Goal: Find specific page/section

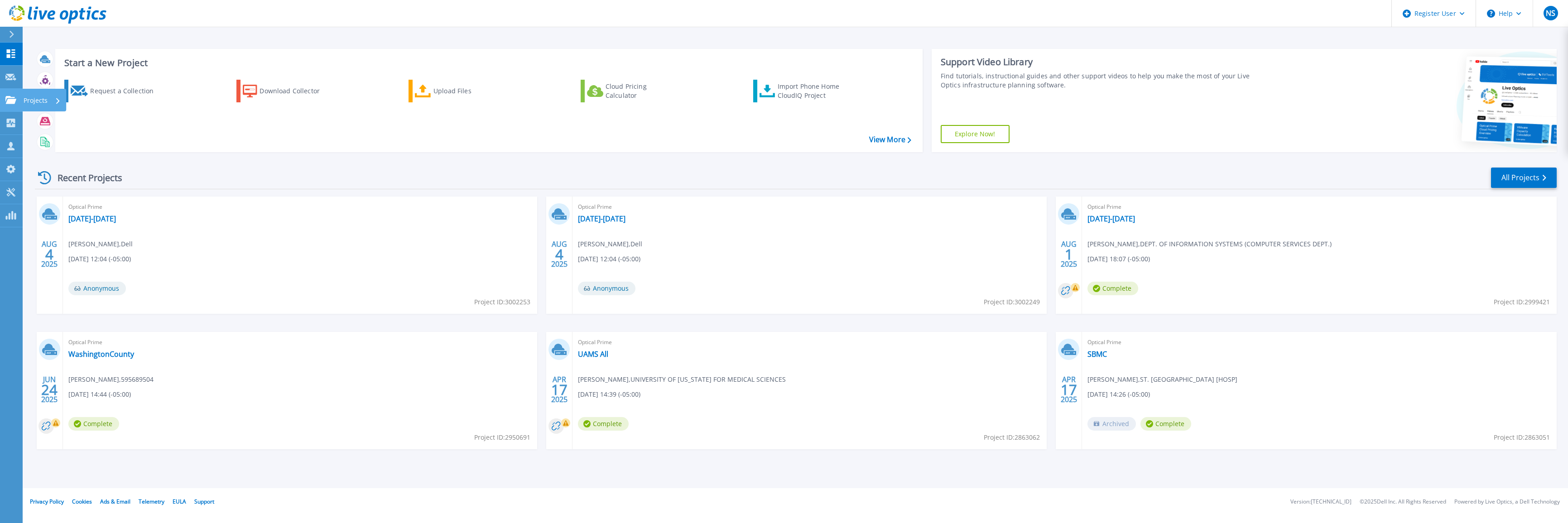
click at [23, 102] on div "Projects" at bounding box center [44, 100] width 44 height 23
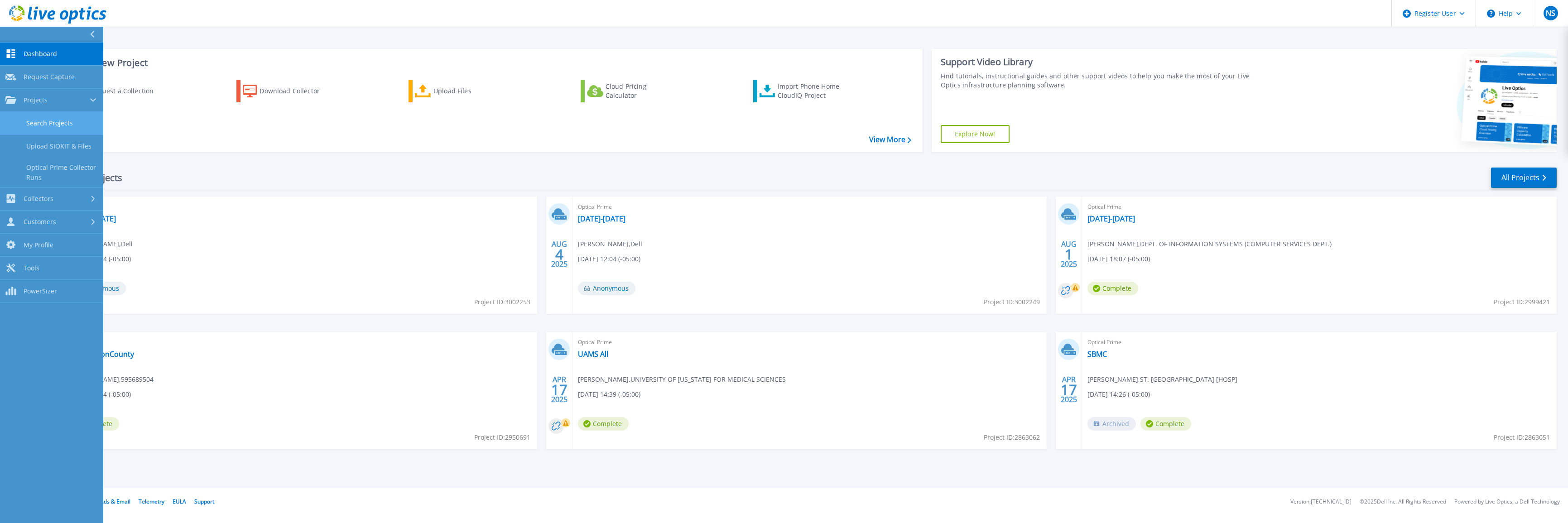
click at [87, 124] on link "Search Projects" at bounding box center [52, 123] width 104 height 23
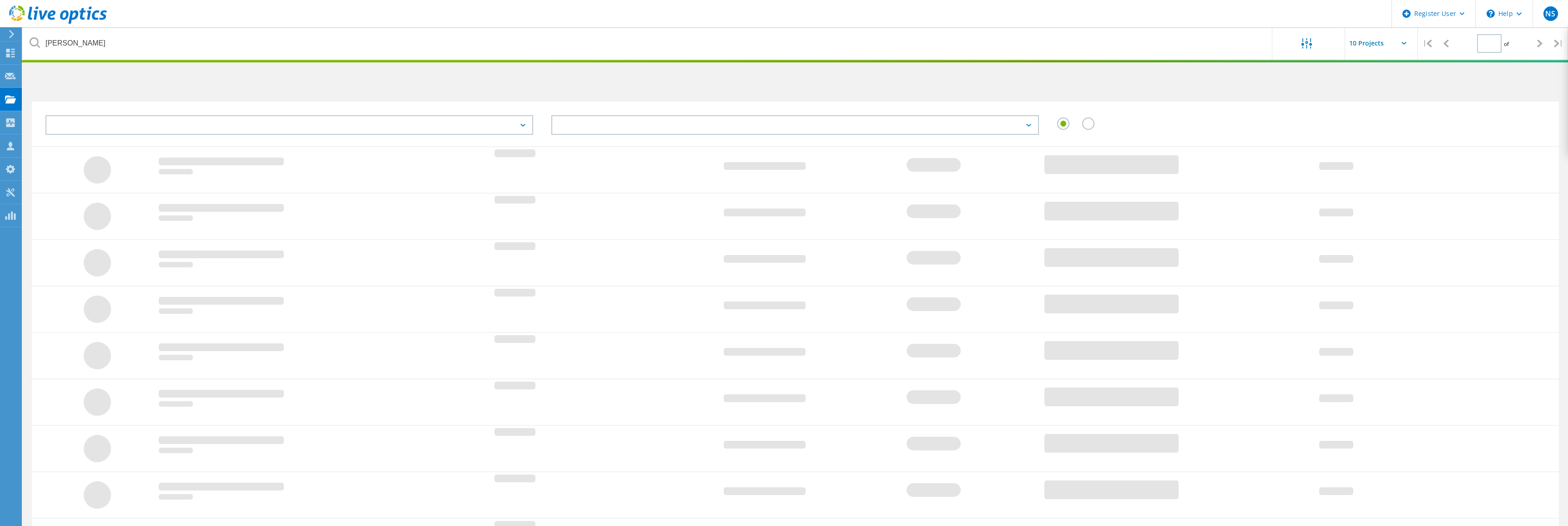
type input "1"
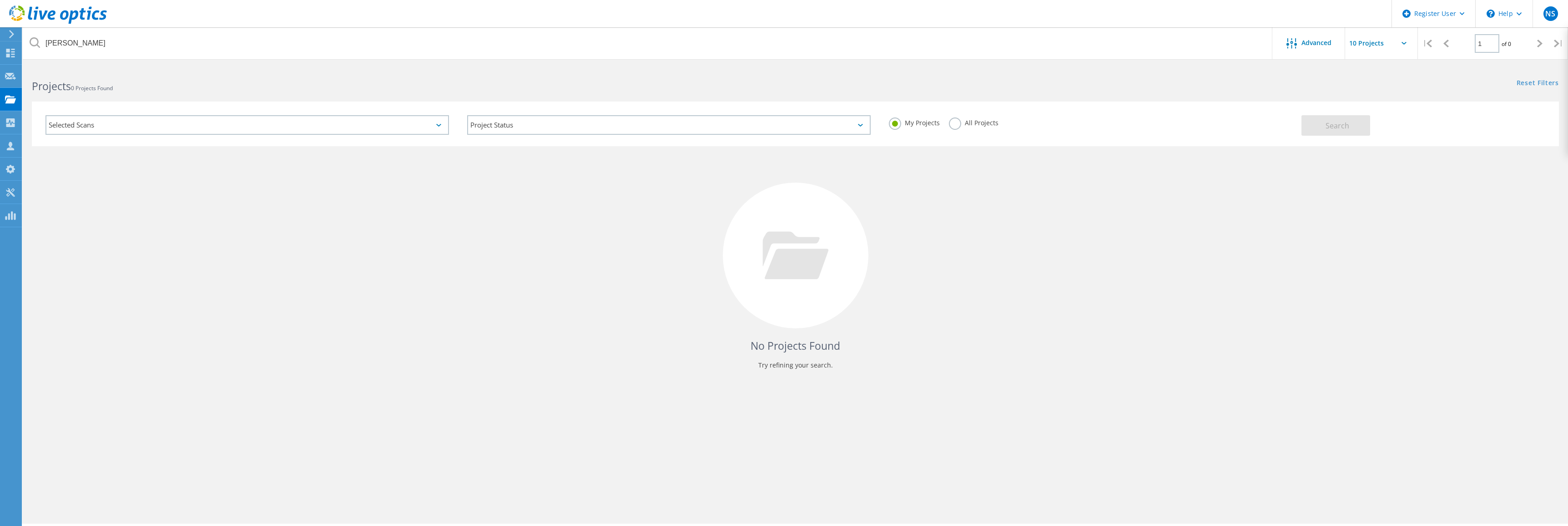
click at [957, 123] on label "All Projects" at bounding box center [974, 122] width 50 height 9
click at [0, 0] on input "All Projects" at bounding box center [0, 0] width 0 height 0
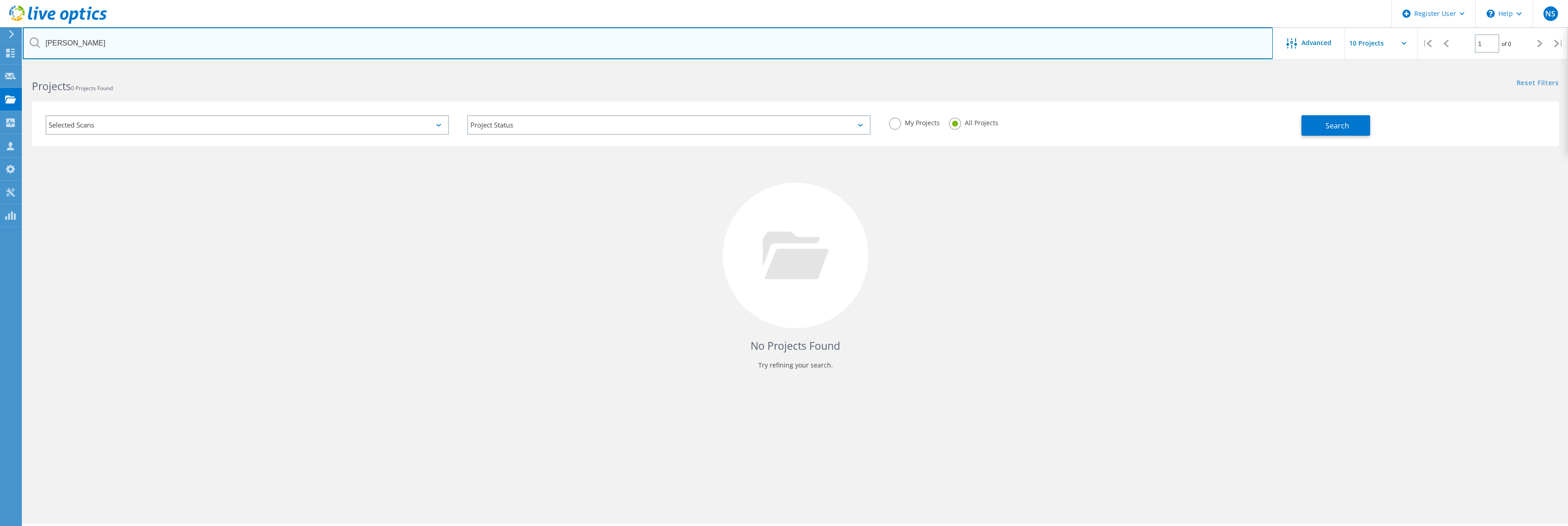
drag, startPoint x: 115, startPoint y: 41, endPoint x: 14, endPoint y: 37, distance: 101.1
click at [14, 66] on div "Register User \n Help Explore Helpful Articles Contact Support NS Dell User Nat…" at bounding box center [784, 308] width 1568 height 485
type input "j"
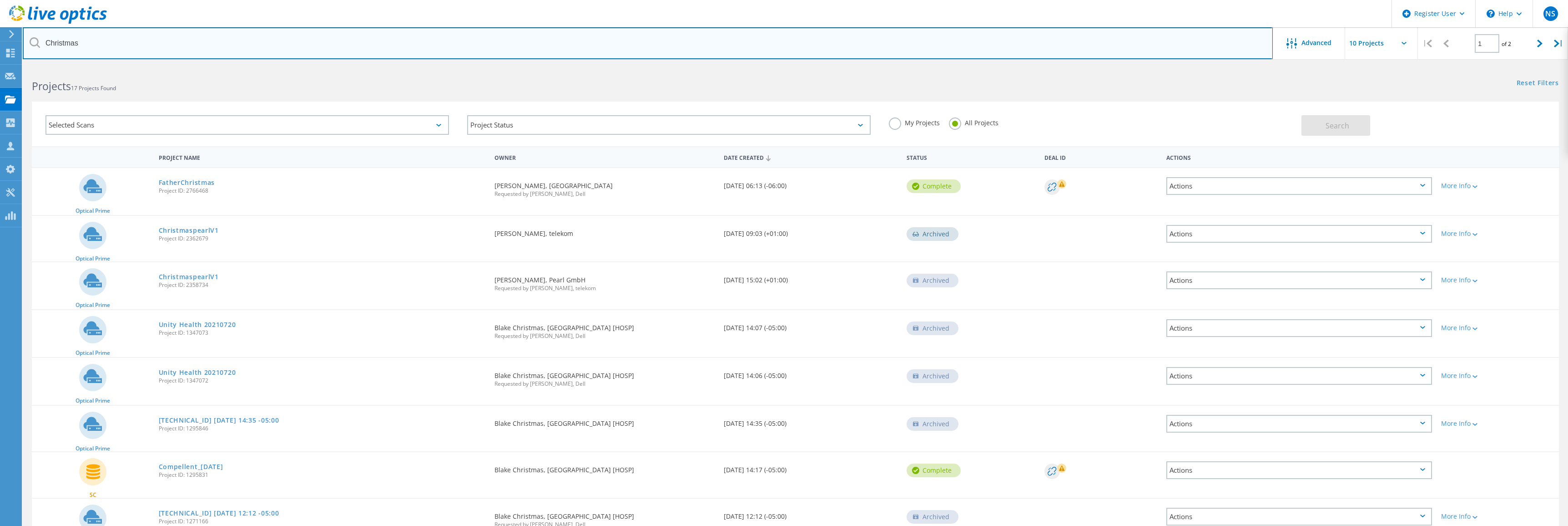
drag, startPoint x: 85, startPoint y: 41, endPoint x: -25, endPoint y: 26, distance: 111.0
click at [0, 26] on html "Register User \n Help Explore Helpful Articles Contact Support NS Dell User Nat…" at bounding box center [784, 338] width 1568 height 676
type input "Unity Health"
